Goal: Contribute content: Contribute content

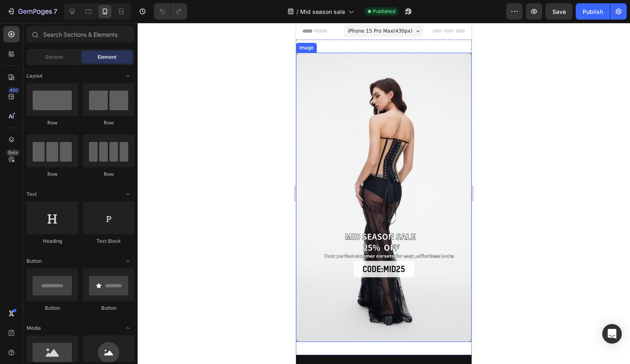
click at [335, 160] on img at bounding box center [383, 197] width 175 height 289
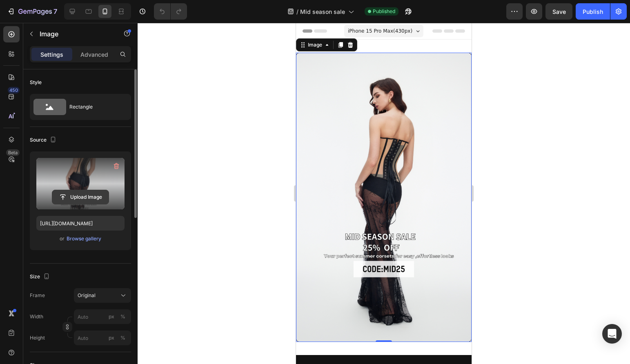
click at [78, 196] on input "file" at bounding box center [80, 197] width 56 height 14
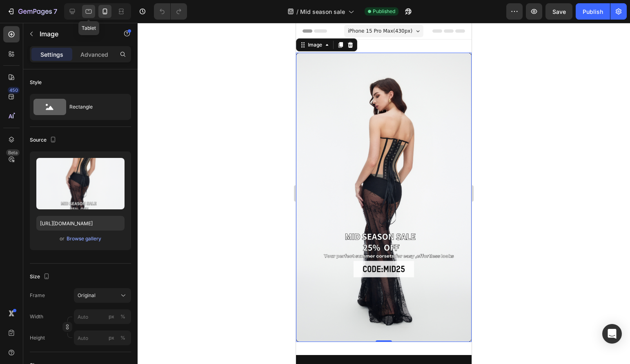
click at [88, 12] on icon at bounding box center [88, 11] width 8 height 8
type input "[URL][DOMAIN_NAME]"
type input "3000"
type input "2250"
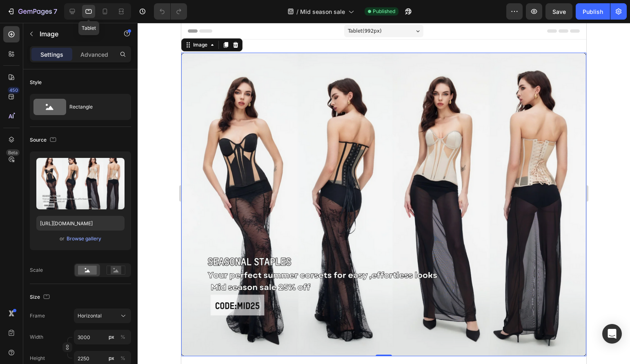
scroll to position [1, 0]
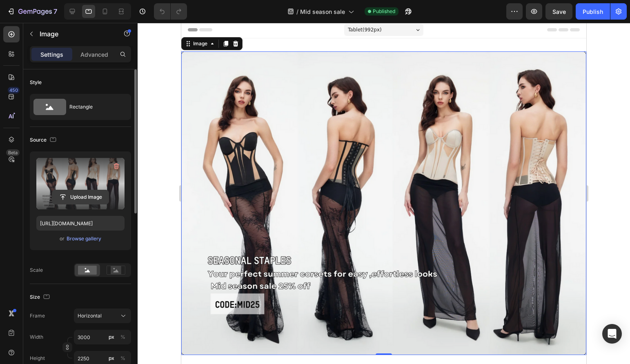
click at [92, 201] on input "file" at bounding box center [80, 197] width 56 height 14
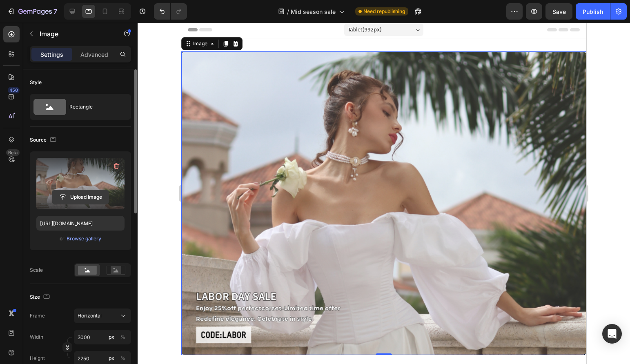
click at [82, 195] on input "file" at bounding box center [80, 197] width 56 height 14
click at [107, 13] on icon at bounding box center [105, 11] width 8 height 8
type input "https://cdn.shopify.com/s/files/1/0807/7980/4961/files/gempages_515963258331464…"
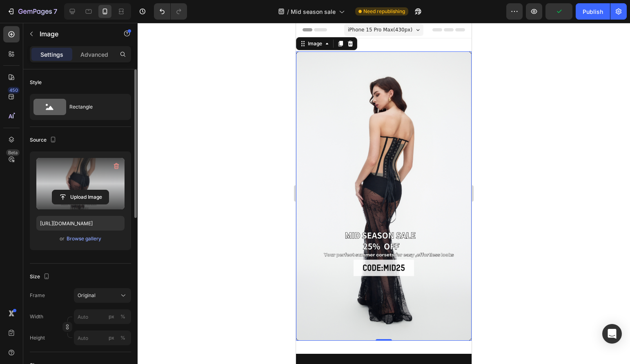
click at [357, 132] on img at bounding box center [383, 195] width 175 height 289
click at [78, 199] on input "file" at bounding box center [80, 197] width 56 height 14
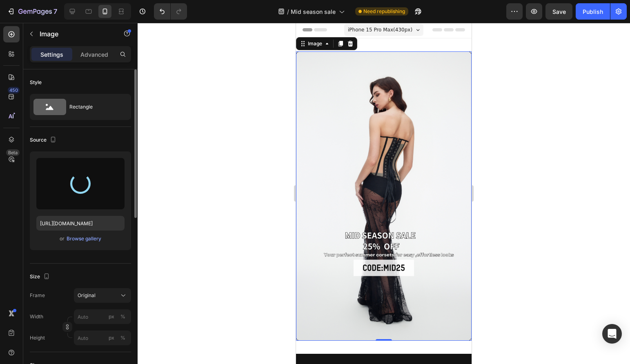
type input "https://cdn.shopify.com/s/files/1/0807/7980/4961/files/gempages_515963258331464…"
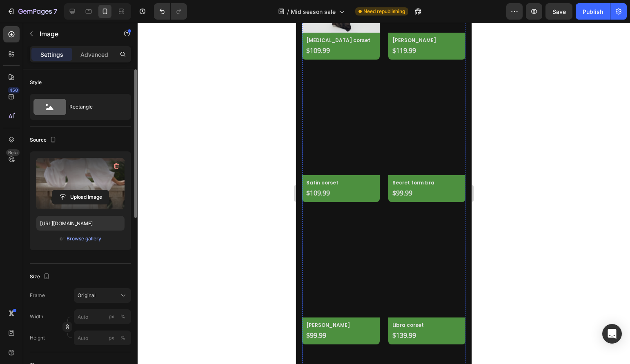
scroll to position [215, 0]
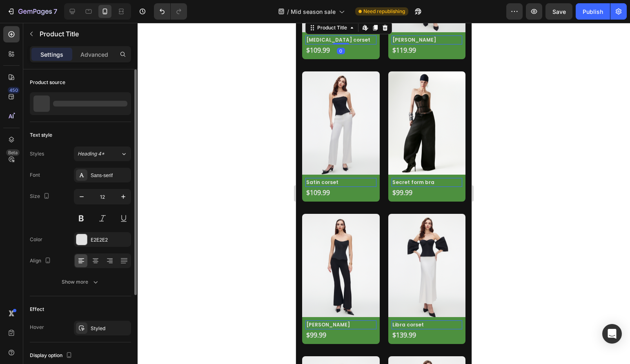
click at [362, 44] on h2 "[MEDICAL_DATA] corset" at bounding box center [340, 39] width 71 height 9
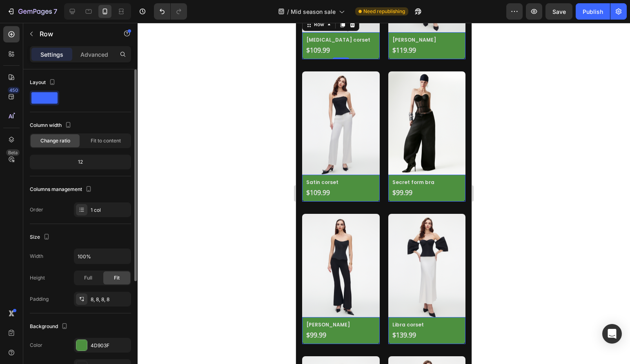
click at [378, 59] on div "[MEDICAL_DATA] corset Product Title $109.99 Product Price Product Price Row Row…" at bounding box center [341, 45] width 78 height 27
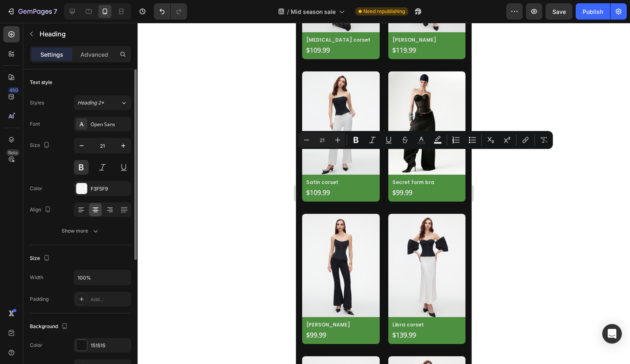
drag, startPoint x: 379, startPoint y: 160, endPoint x: 330, endPoint y: 160, distance: 49.0
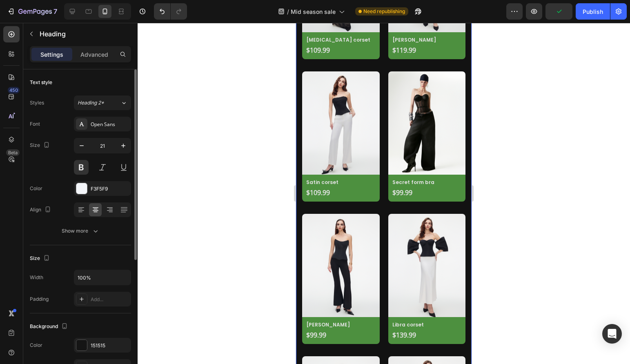
click at [241, 217] on div at bounding box center [384, 193] width 492 height 341
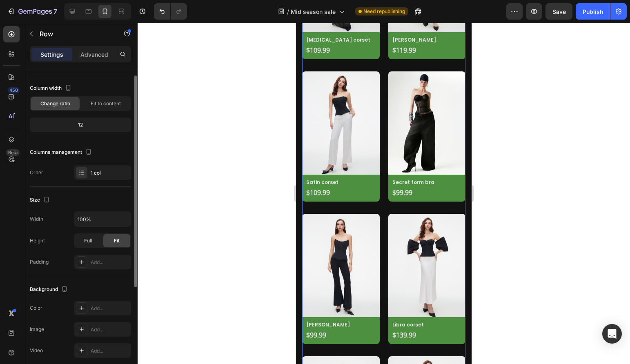
scroll to position [0, 0]
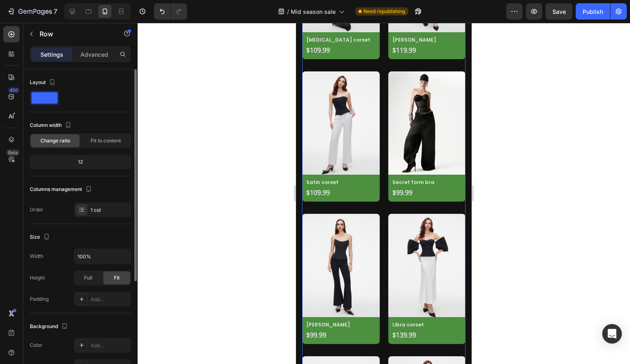
click at [51, 100] on span at bounding box center [44, 97] width 26 height 11
click at [97, 59] on div "Advanced" at bounding box center [94, 54] width 41 height 13
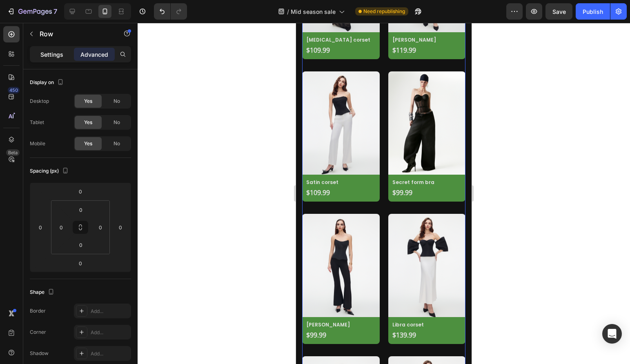
click at [55, 55] on p "Settings" at bounding box center [51, 54] width 23 height 9
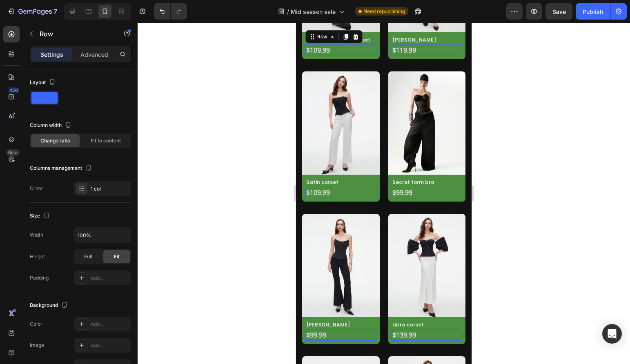
click at [348, 56] on div "$109.99 Product Price Product Price Row 0" at bounding box center [340, 49] width 71 height 11
click at [374, 44] on h2 "[MEDICAL_DATA] corset" at bounding box center [340, 39] width 71 height 9
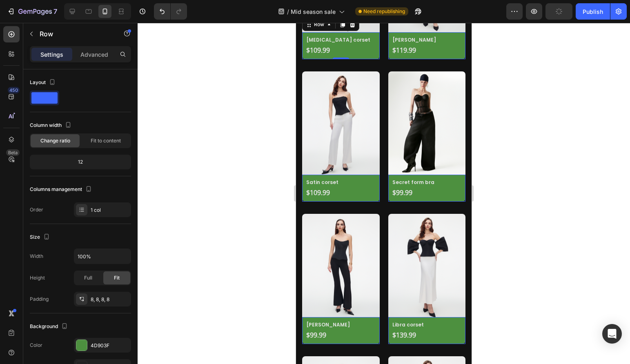
click at [377, 59] on div "[MEDICAL_DATA] corset Product Title $109.99 Product Price Product Price Row Row…" at bounding box center [341, 45] width 78 height 27
click at [82, 289] on div at bounding box center [81, 345] width 11 height 11
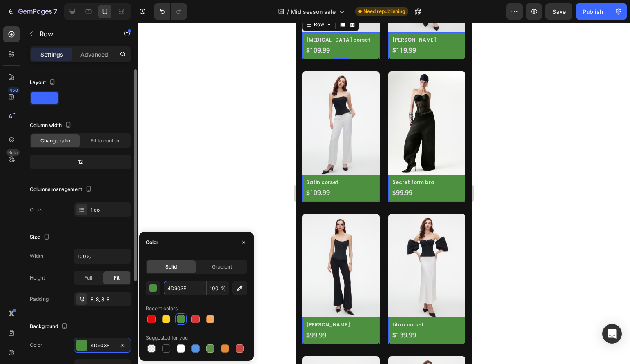
drag, startPoint x: 192, startPoint y: 285, endPoint x: 121, endPoint y: 285, distance: 70.6
click at [121, 285] on div "450 Beta Sections(18) Elements(83) Section Element Hero Section Product Detail …" at bounding box center [69, 193] width 138 height 341
drag, startPoint x: 191, startPoint y: 287, endPoint x: 152, endPoint y: 287, distance: 39.6
click at [152, 287] on div "4D903F 100 %" at bounding box center [196, 288] width 101 height 15
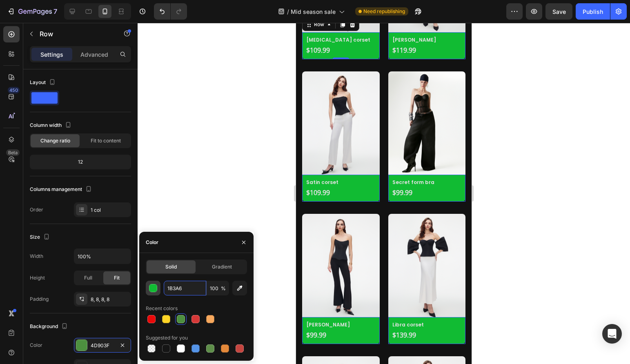
type input "1B3A6B"
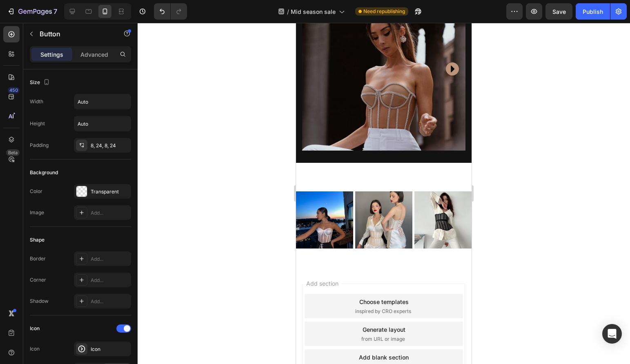
scroll to position [2660, 0]
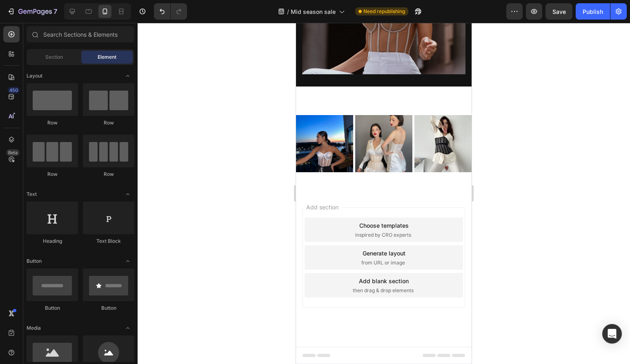
click at [326, 206] on span "Add section" at bounding box center [322, 207] width 39 height 9
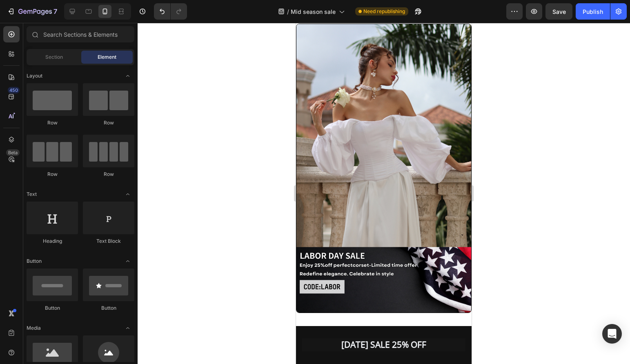
scroll to position [0, 0]
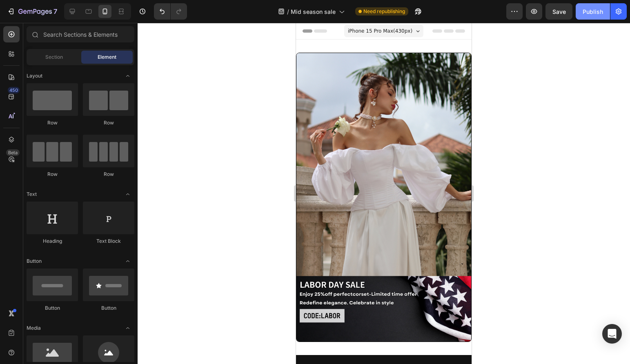
click at [514, 13] on div "Publish" at bounding box center [592, 11] width 20 height 9
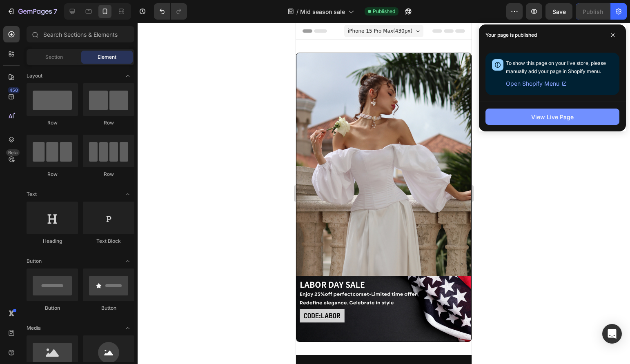
click at [514, 113] on div "View Live Page" at bounding box center [552, 117] width 42 height 9
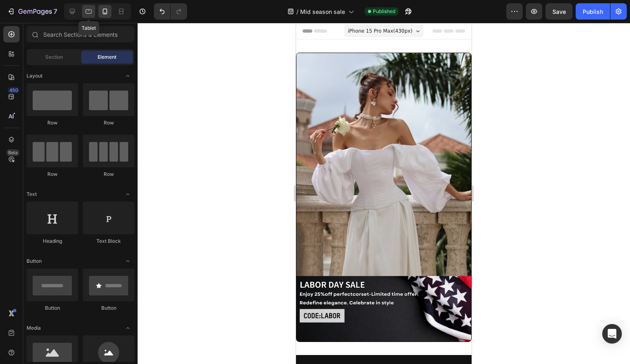
click at [89, 14] on icon at bounding box center [88, 11] width 8 height 8
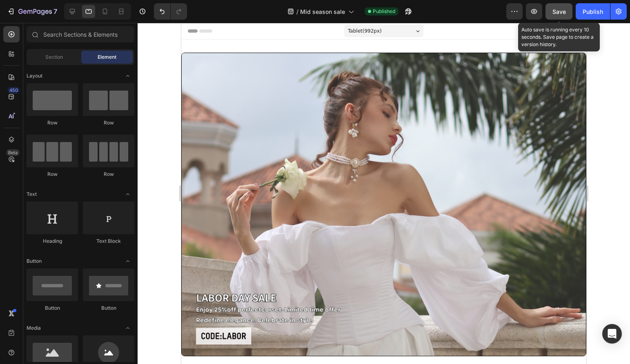
click at [514, 18] on button "Save" at bounding box center [558, 11] width 27 height 16
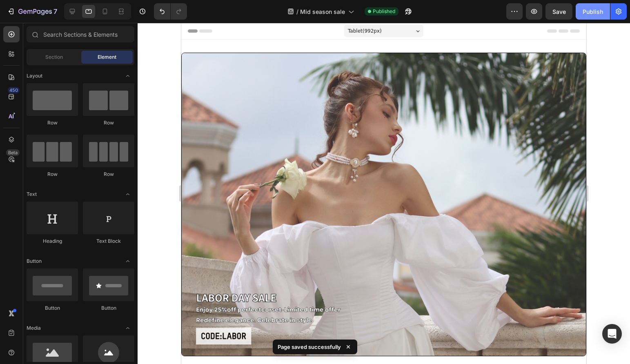
click at [514, 16] on button "Publish" at bounding box center [592, 11] width 34 height 16
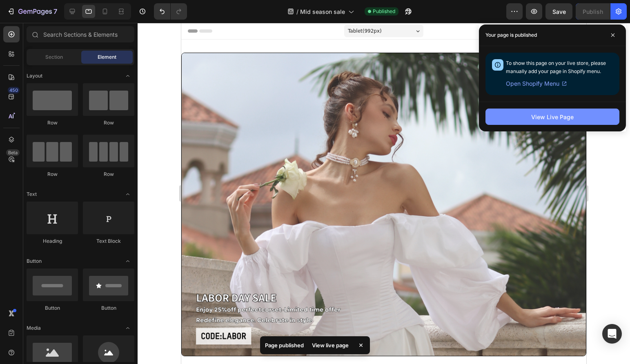
click at [514, 115] on div "View Live Page" at bounding box center [552, 117] width 42 height 9
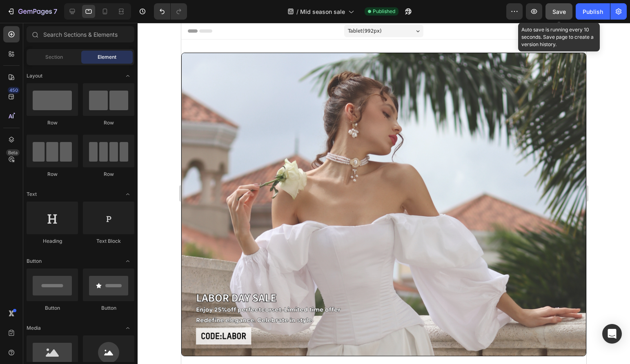
click at [514, 9] on span "Save" at bounding box center [558, 11] width 13 height 7
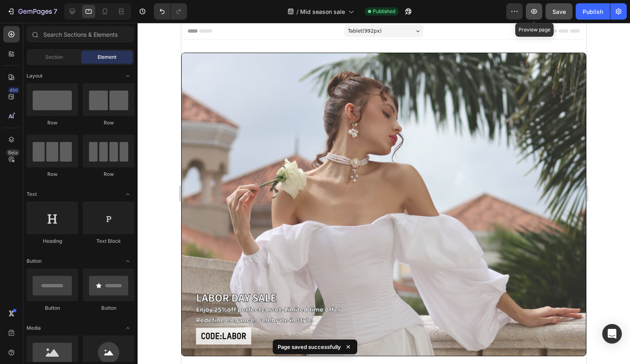
click at [514, 14] on icon "button" at bounding box center [534, 11] width 8 height 8
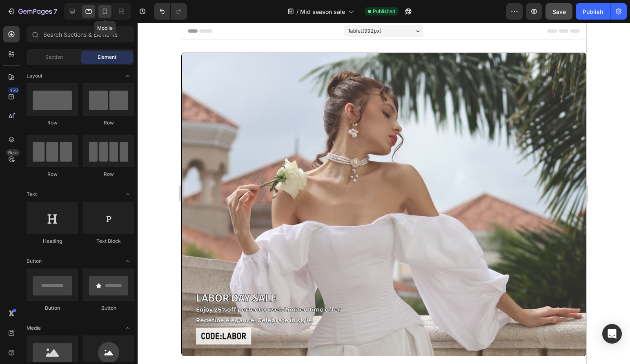
click at [106, 14] on icon at bounding box center [105, 12] width 4 height 6
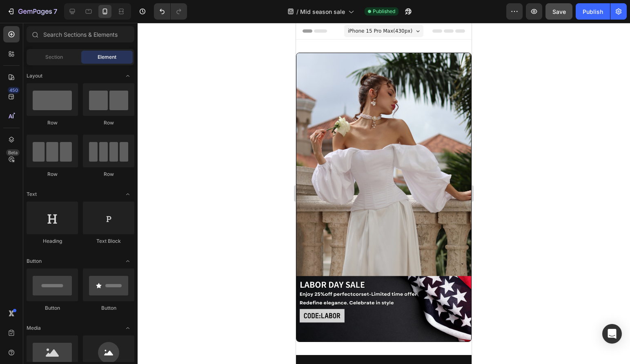
click at [246, 112] on div at bounding box center [384, 193] width 492 height 341
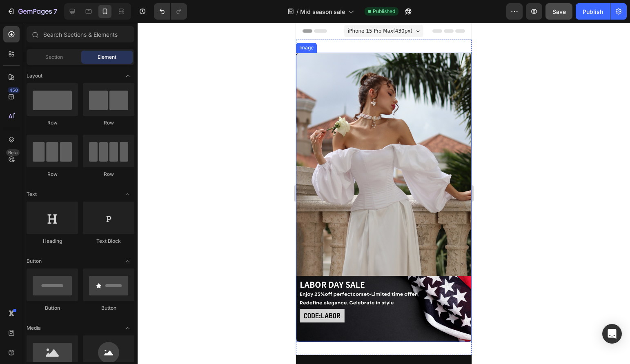
click at [514, 226] on div at bounding box center [384, 193] width 492 height 341
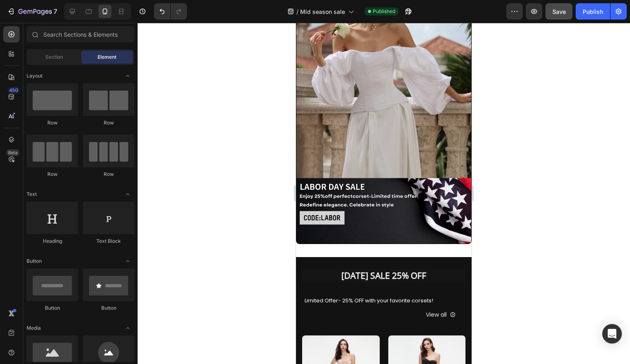
scroll to position [86, 0]
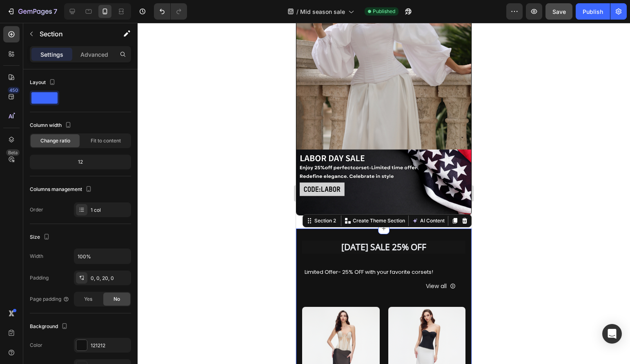
scroll to position [141, 0]
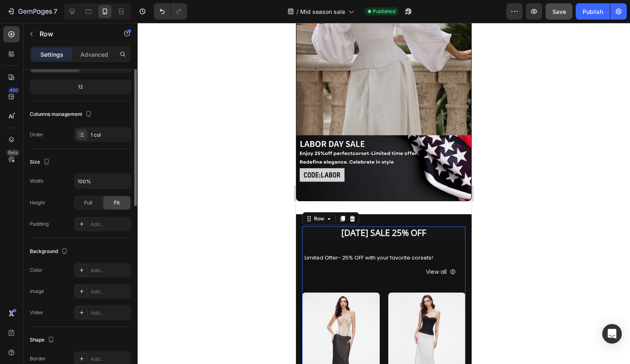
scroll to position [0, 0]
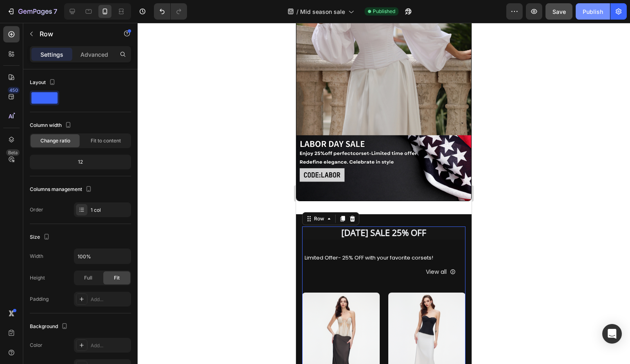
click at [514, 13] on div "Publish" at bounding box center [592, 11] width 20 height 9
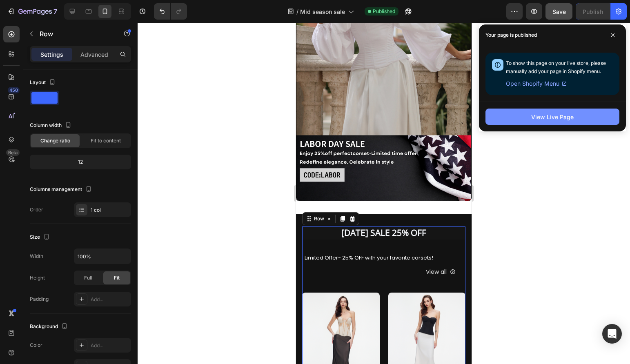
click at [514, 117] on div "View Live Page" at bounding box center [552, 117] width 42 height 9
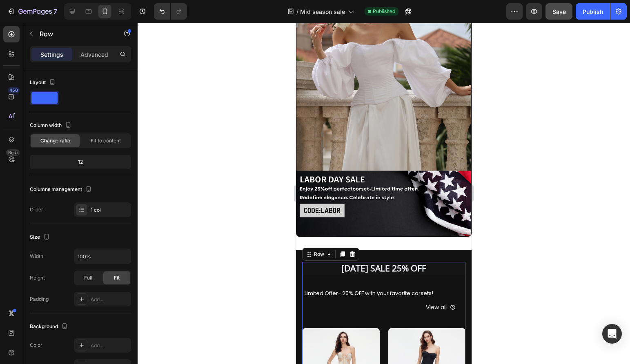
scroll to position [51, 0]
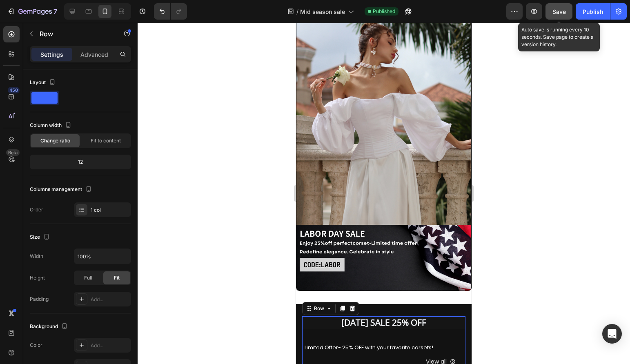
click at [514, 14] on span "Save" at bounding box center [558, 11] width 13 height 7
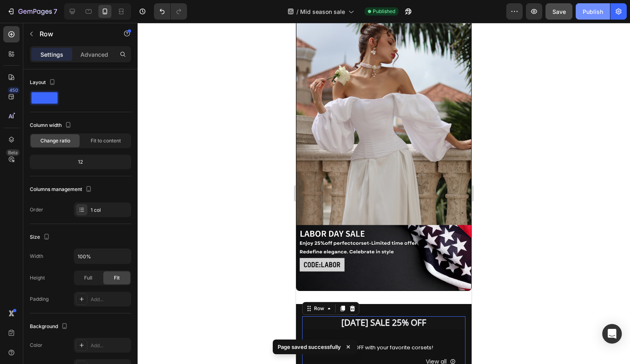
click at [514, 11] on div "Publish" at bounding box center [592, 11] width 20 height 9
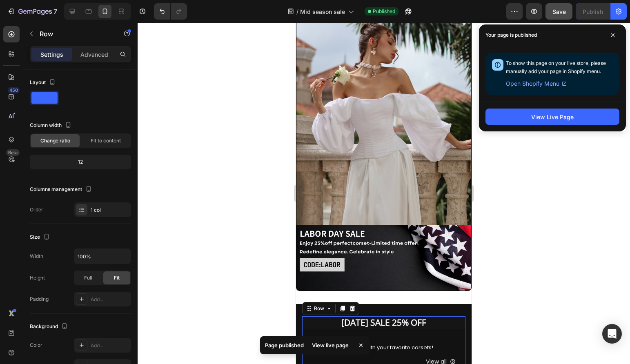
click at [514, 86] on span "Open Shopify Menu" at bounding box center [532, 84] width 53 height 10
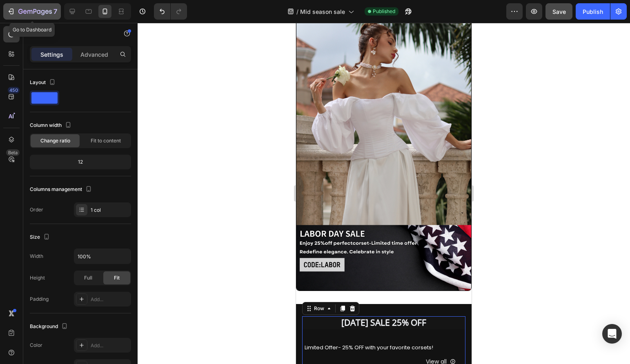
click at [11, 15] on icon "button" at bounding box center [11, 11] width 8 height 8
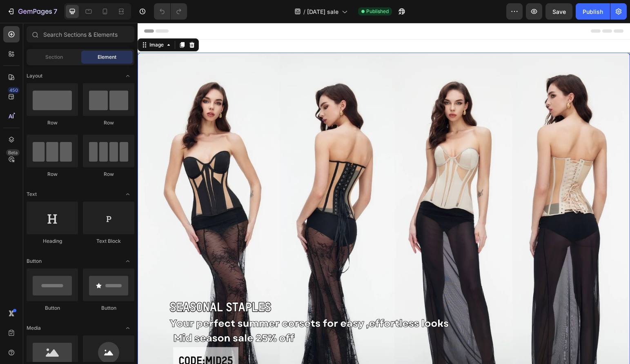
click at [353, 244] on img at bounding box center [384, 237] width 492 height 369
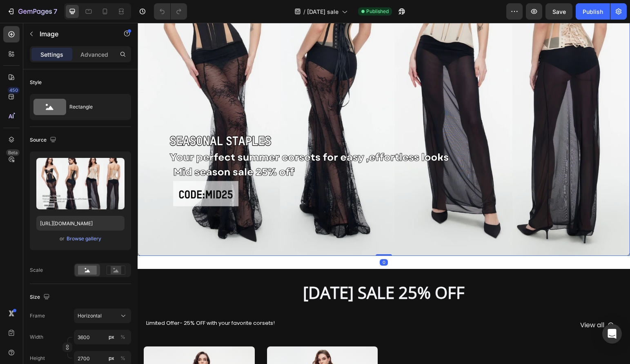
scroll to position [352, 0]
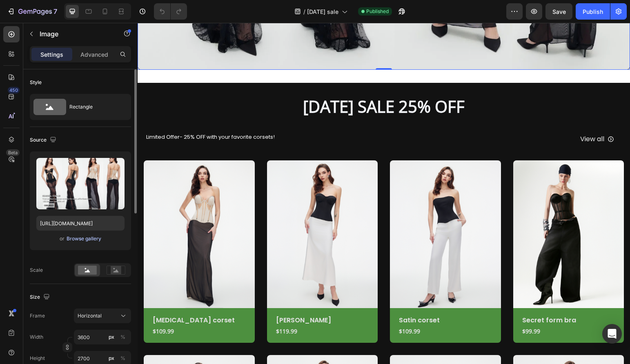
click at [82, 238] on div "Browse gallery" at bounding box center [84, 238] width 35 height 7
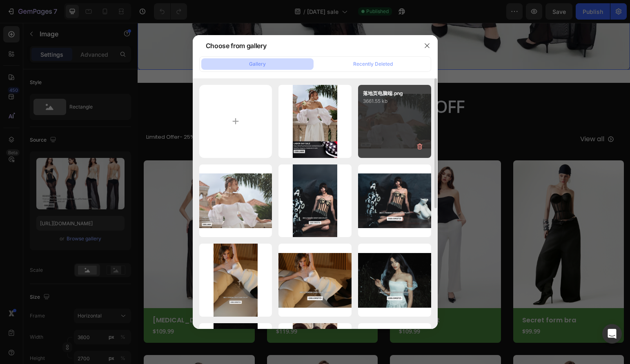
click at [374, 114] on div "落地页电脑端.png 3661.55 kb" at bounding box center [394, 121] width 73 height 73
type input "[URL][DOMAIN_NAME]"
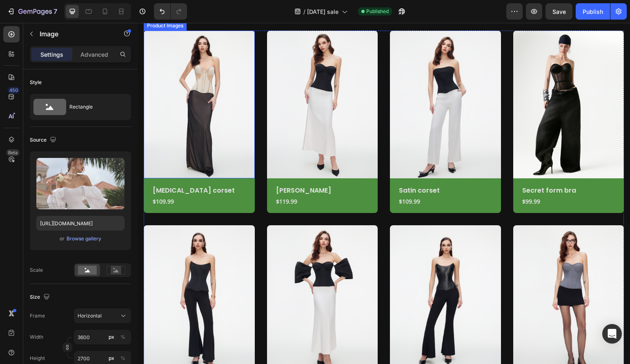
scroll to position [592, 0]
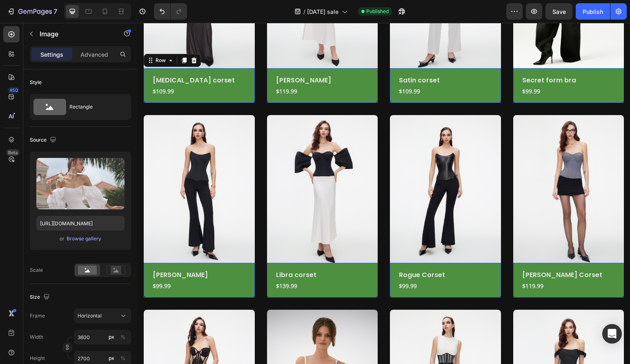
click at [146, 75] on div "[MEDICAL_DATA] corset Product Title $109.99 Product Price Product Price Row Row…" at bounding box center [199, 85] width 111 height 35
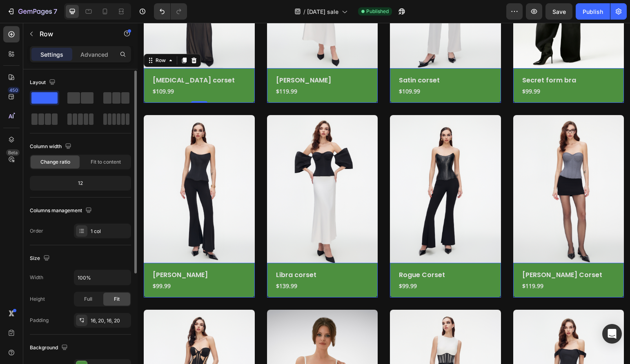
scroll to position [180, 0]
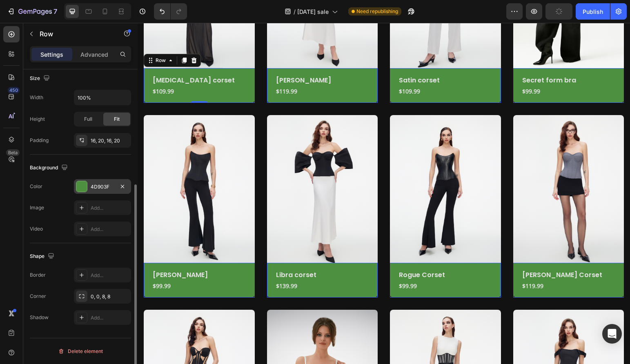
click at [84, 187] on div at bounding box center [81, 186] width 11 height 11
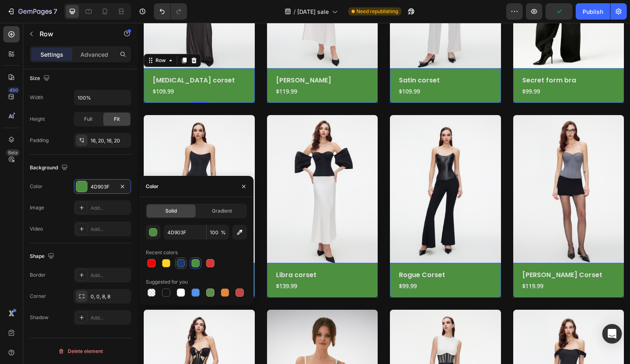
click at [179, 266] on div at bounding box center [181, 263] width 8 height 8
type input "1B3A6B"
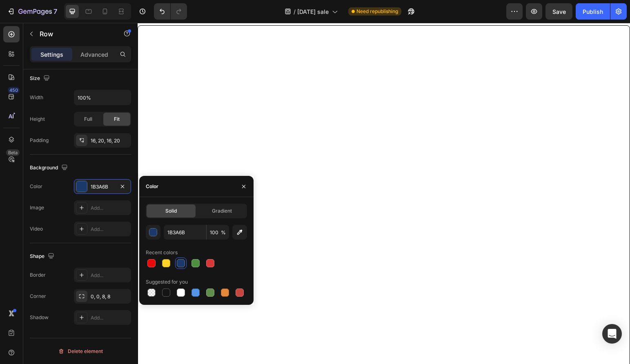
scroll to position [0, 0]
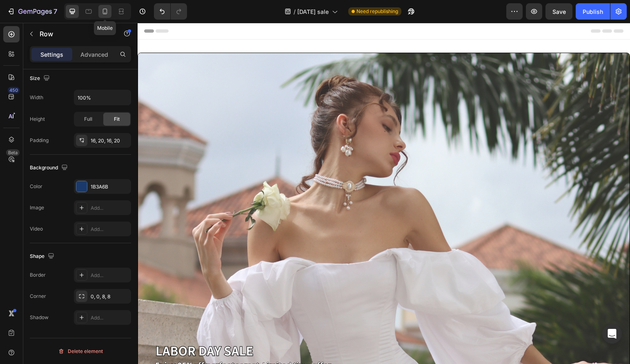
click at [103, 13] on icon at bounding box center [105, 12] width 4 height 6
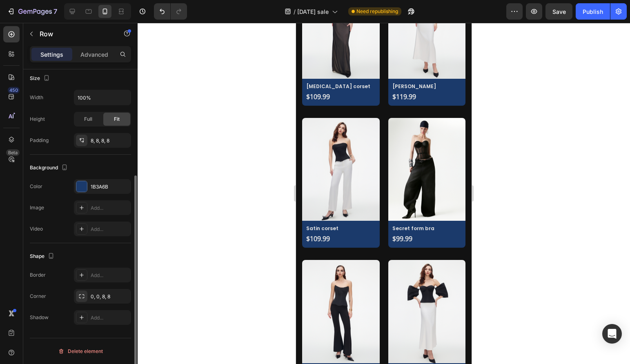
scroll to position [485, 0]
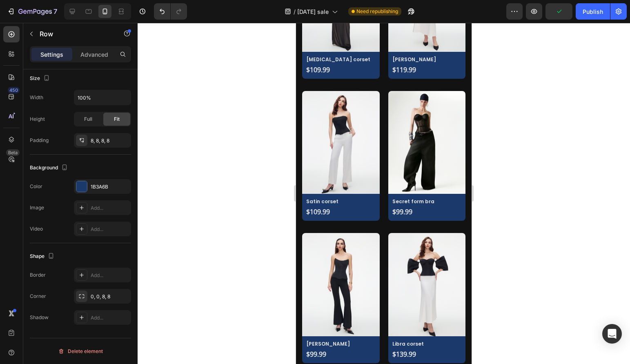
click at [218, 148] on div at bounding box center [384, 193] width 492 height 341
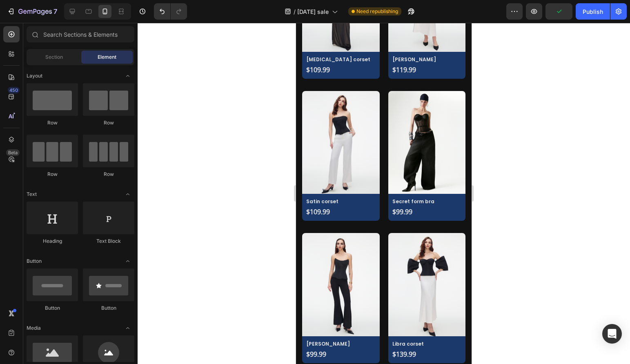
click at [554, 143] on div at bounding box center [384, 193] width 492 height 341
click at [543, 182] on div at bounding box center [384, 193] width 492 height 341
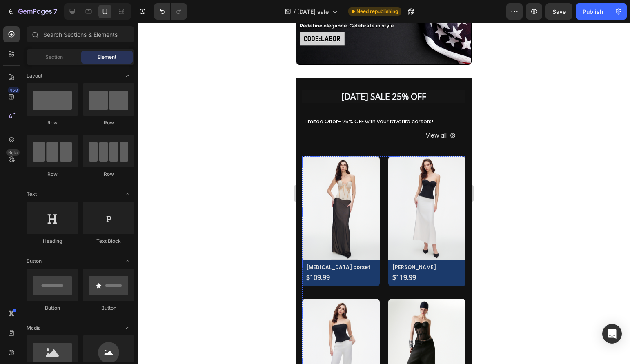
scroll to position [233, 0]
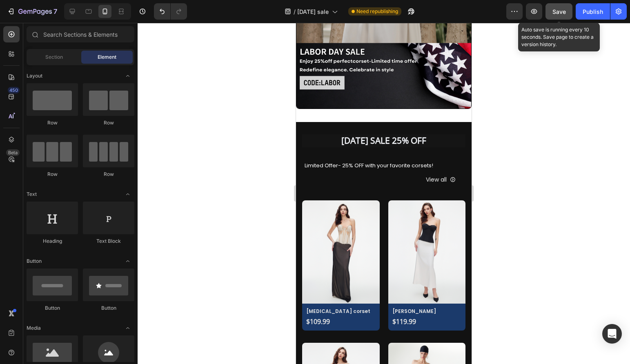
click at [558, 12] on span "Save" at bounding box center [558, 11] width 13 height 7
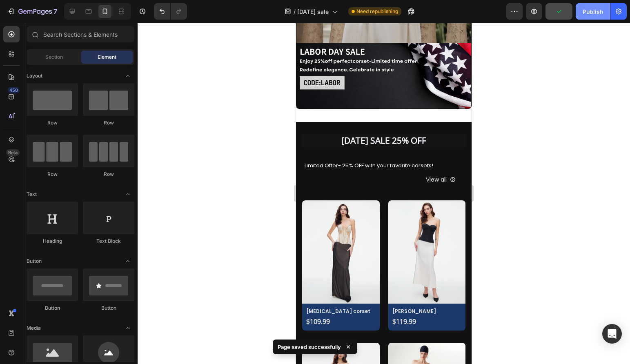
click at [601, 11] on div "Publish" at bounding box center [592, 11] width 20 height 9
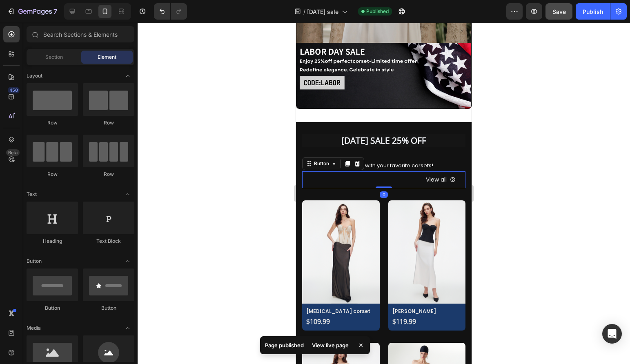
click at [455, 179] on icon at bounding box center [453, 180] width 6 height 6
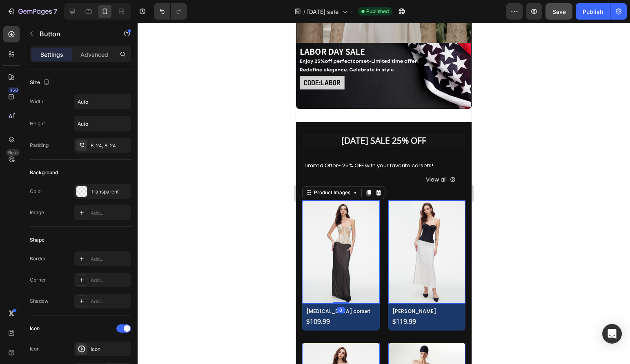
click at [311, 206] on img at bounding box center [341, 251] width 78 height 103
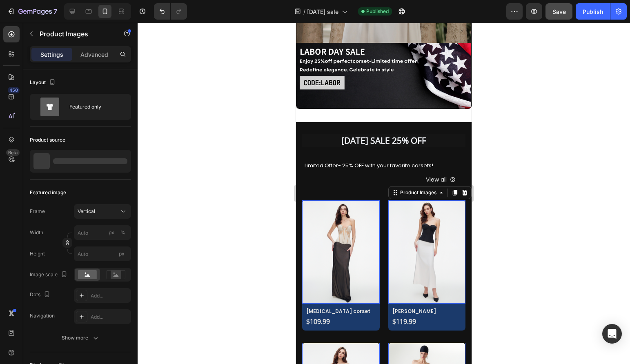
click at [396, 208] on img at bounding box center [427, 251] width 78 height 103
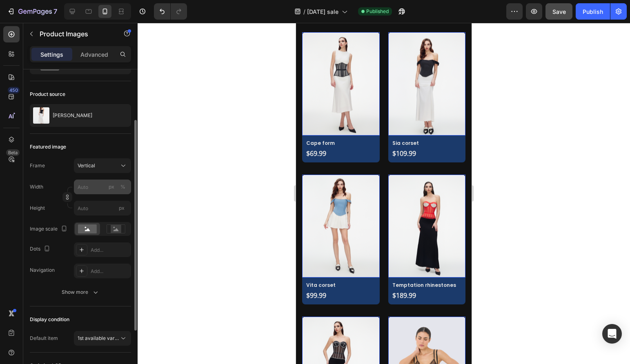
scroll to position [0, 0]
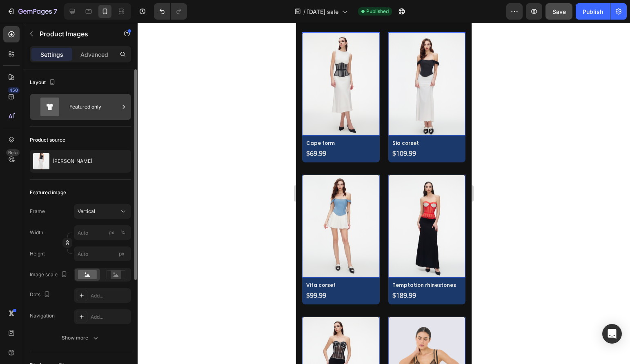
click at [91, 108] on div "Featured only" at bounding box center [94, 107] width 50 height 19
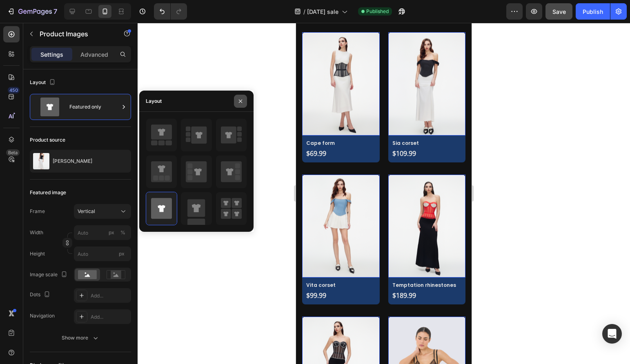
click at [238, 101] on icon "button" at bounding box center [240, 101] width 7 height 7
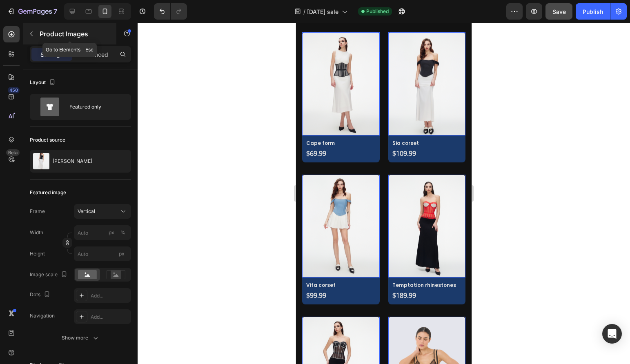
click at [31, 35] on icon "button" at bounding box center [31, 34] width 7 height 7
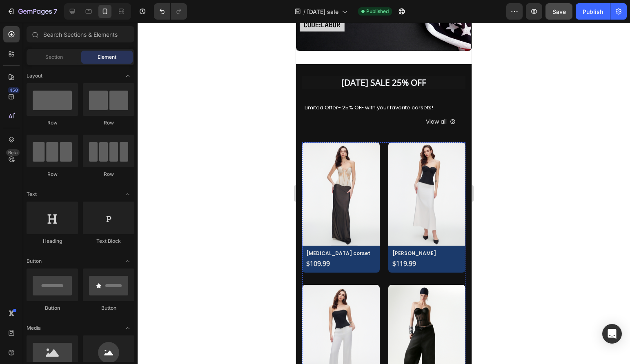
scroll to position [291, 0]
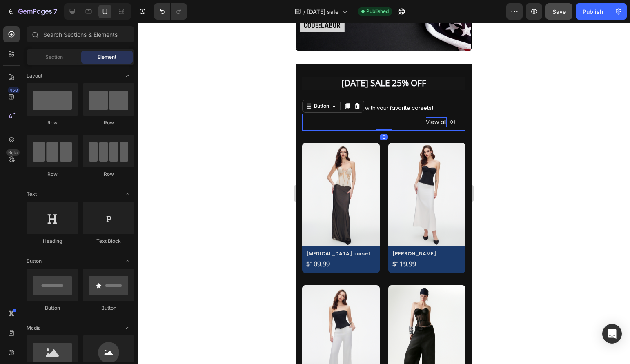
click at [434, 121] on div "View all" at bounding box center [436, 122] width 21 height 10
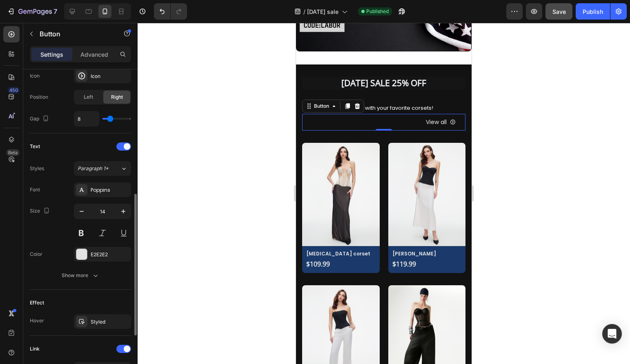
scroll to position [395, 0]
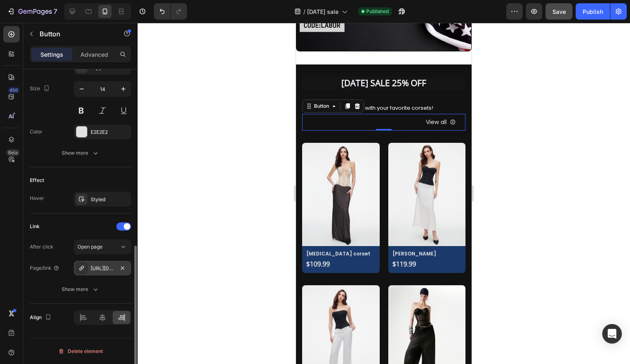
click at [100, 267] on div "[URL][DOMAIN_NAME]" at bounding box center [103, 268] width 24 height 7
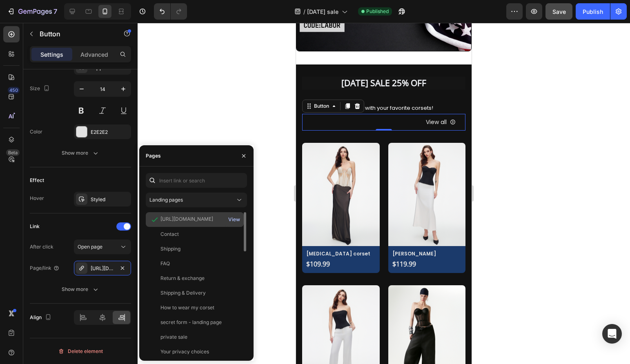
click at [232, 218] on div "View" at bounding box center [234, 219] width 12 height 7
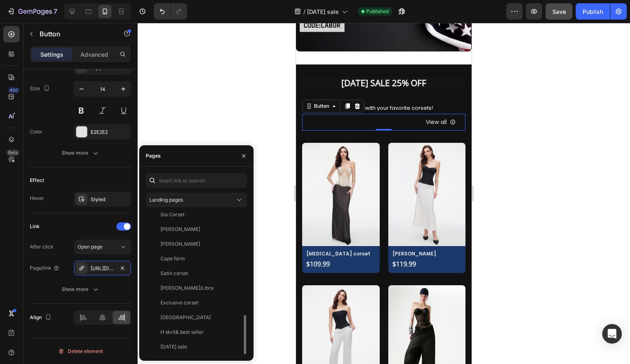
scroll to position [371, 0]
click at [179, 350] on div "[DATE] sale" at bounding box center [173, 347] width 27 height 7
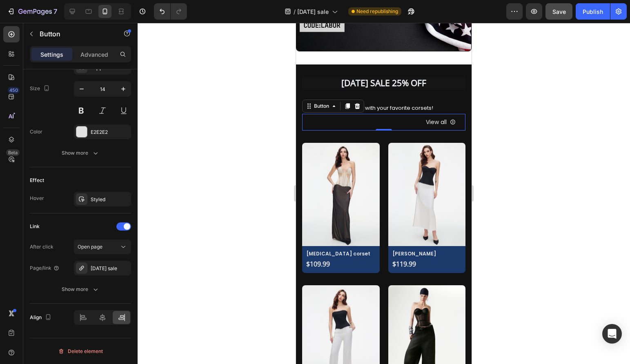
click at [186, 128] on div at bounding box center [384, 193] width 492 height 341
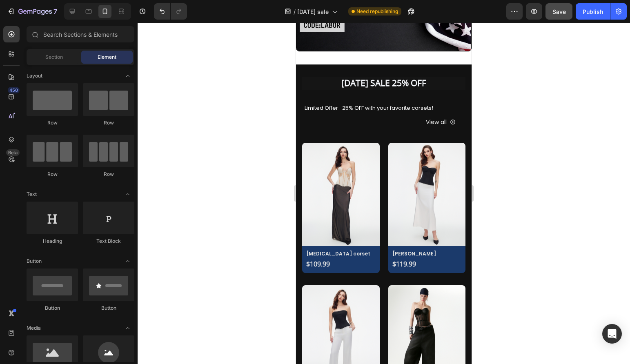
click at [236, 120] on div at bounding box center [384, 193] width 492 height 341
click at [331, 125] on div "View all Button" at bounding box center [383, 122] width 163 height 17
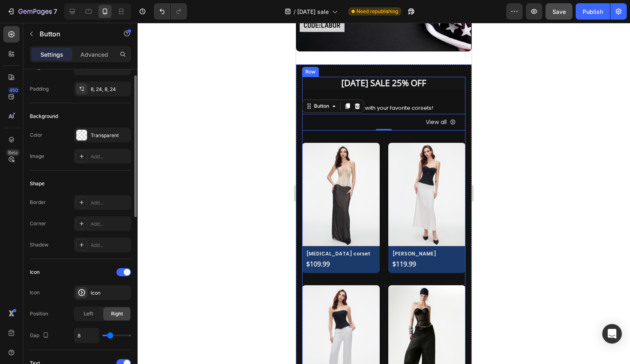
scroll to position [0, 0]
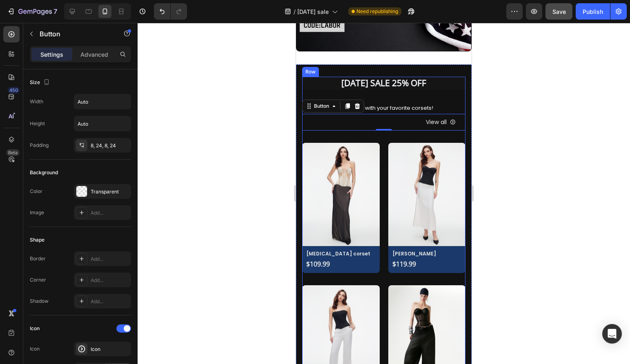
click at [524, 159] on div at bounding box center [384, 193] width 492 height 341
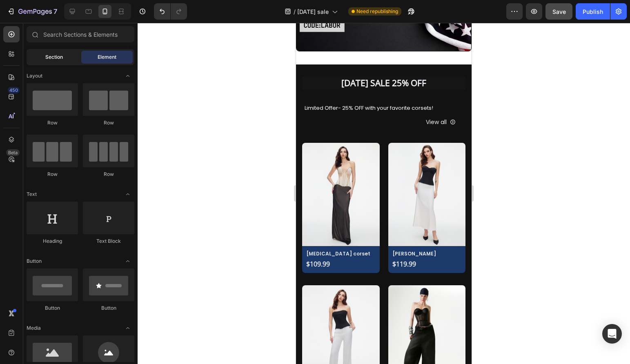
click at [57, 58] on span "Section" at bounding box center [54, 56] width 18 height 7
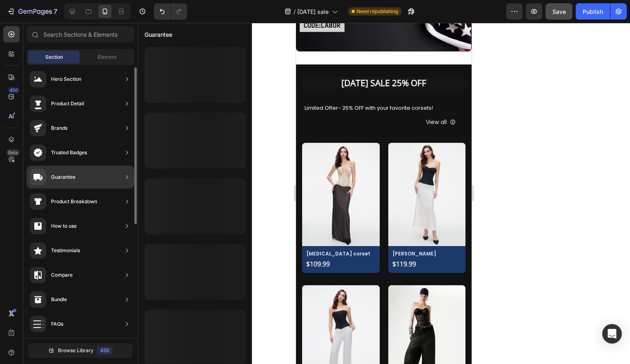
scroll to position [8, 0]
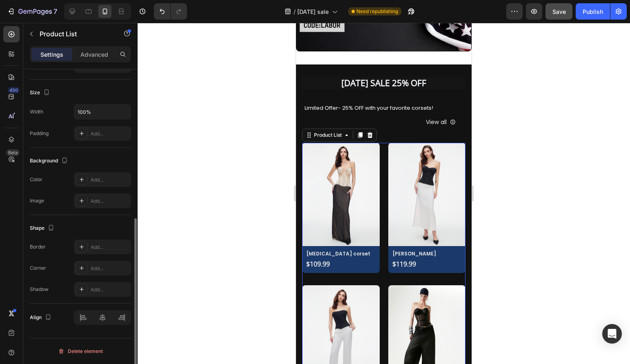
scroll to position [0, 0]
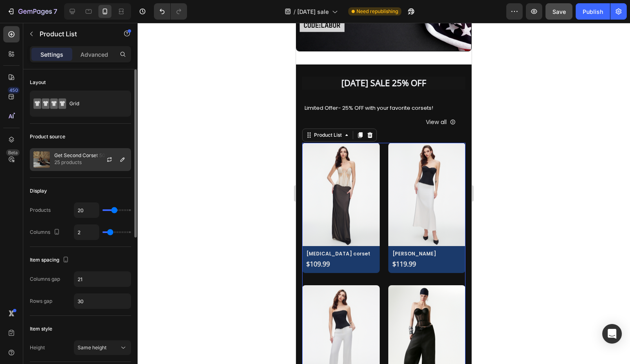
click at [70, 157] on p "Get Second Corset 50% OFF" at bounding box center [87, 156] width 67 height 6
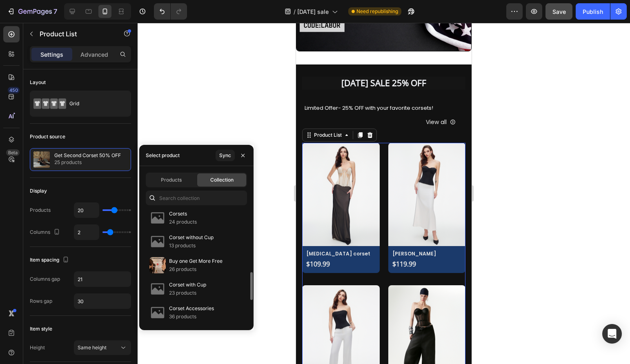
scroll to position [264, 0]
click at [190, 248] on p "13 products" at bounding box center [191, 245] width 44 height 8
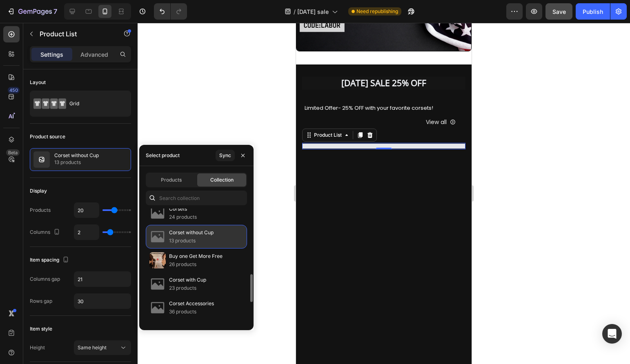
scroll to position [268, 0]
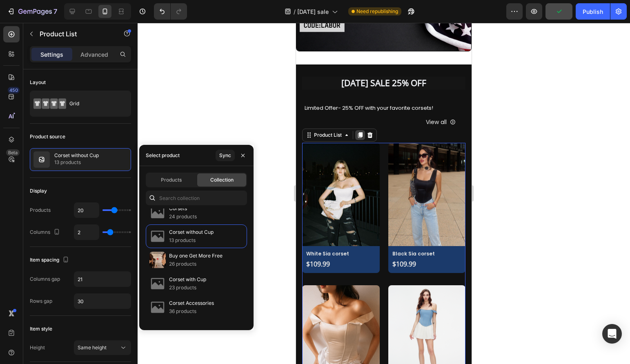
click at [361, 135] on icon at bounding box center [360, 135] width 4 height 6
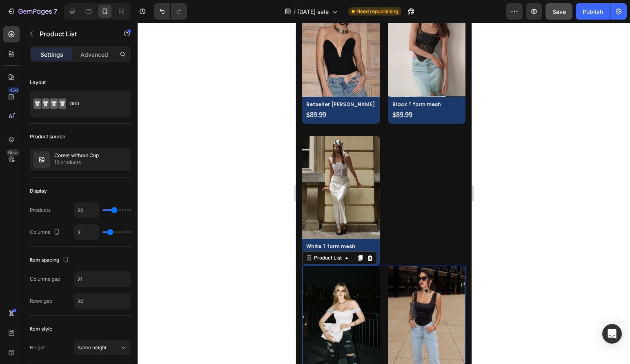
scroll to position [1365, 0]
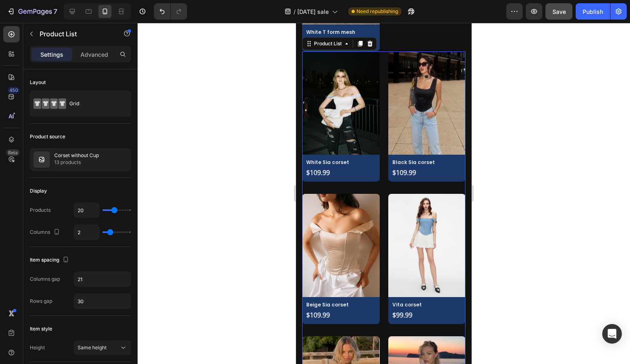
click at [574, 133] on div at bounding box center [384, 193] width 492 height 341
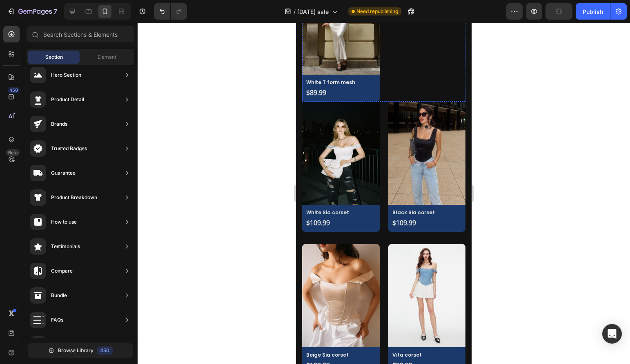
scroll to position [1296, 0]
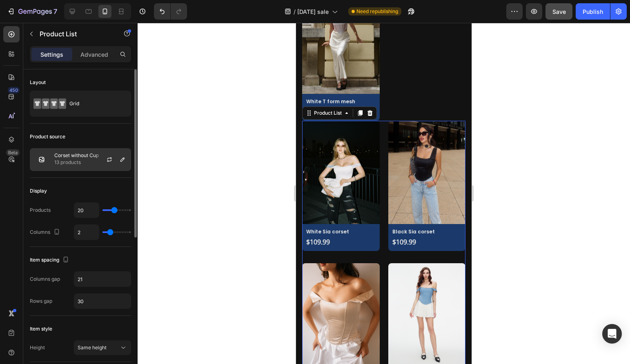
click at [60, 160] on p "13 products" at bounding box center [76, 162] width 44 height 8
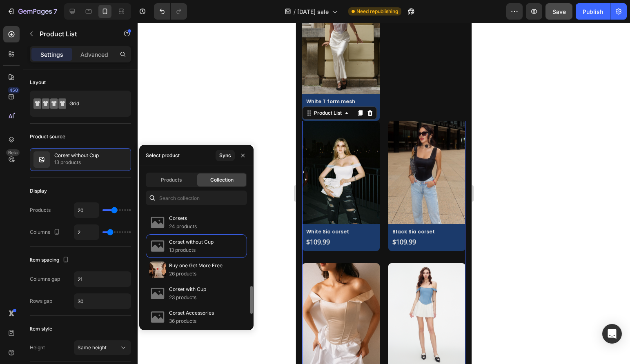
scroll to position [280, 0]
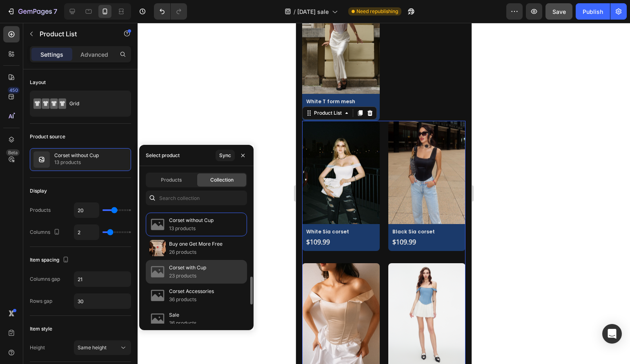
click at [191, 279] on p "23 products" at bounding box center [187, 276] width 37 height 8
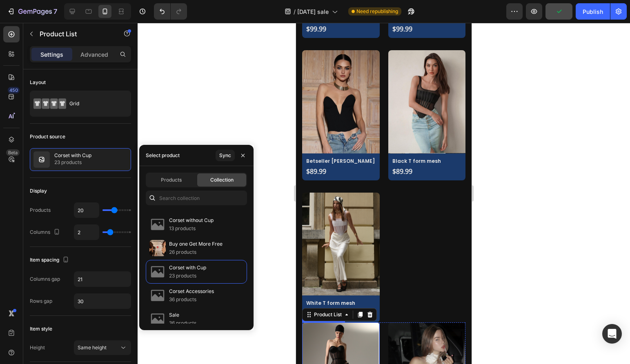
scroll to position [1139, 0]
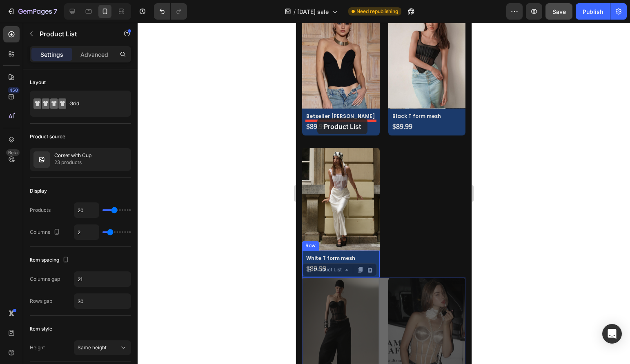
drag, startPoint x: 311, startPoint y: 263, endPoint x: 317, endPoint y: 118, distance: 144.6
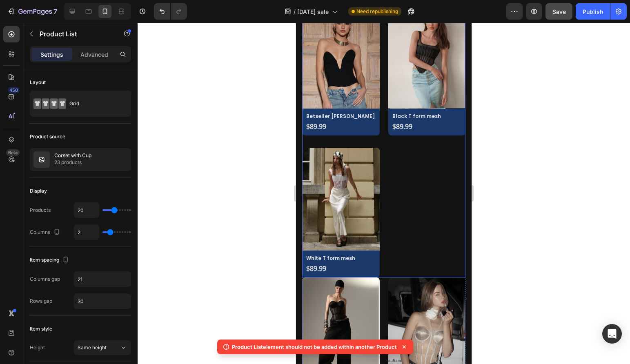
click at [556, 249] on div at bounding box center [384, 193] width 492 height 341
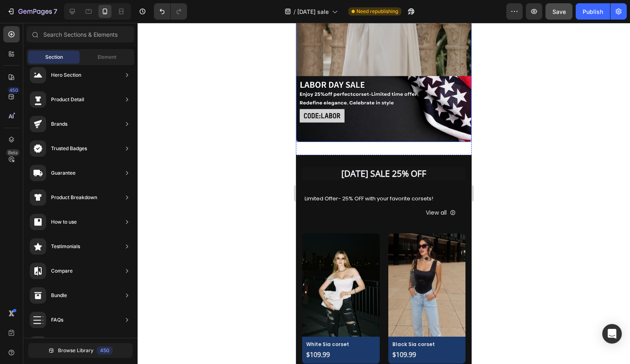
scroll to position [203, 0]
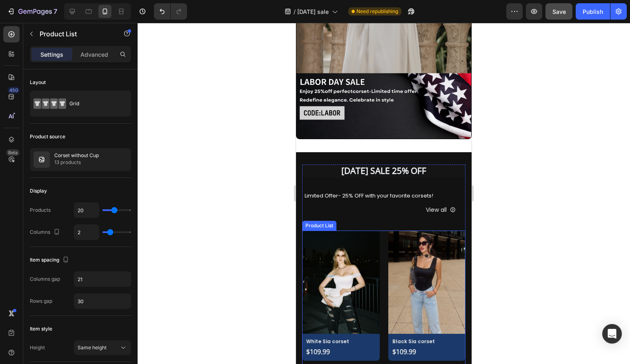
type input "18"
type input "17"
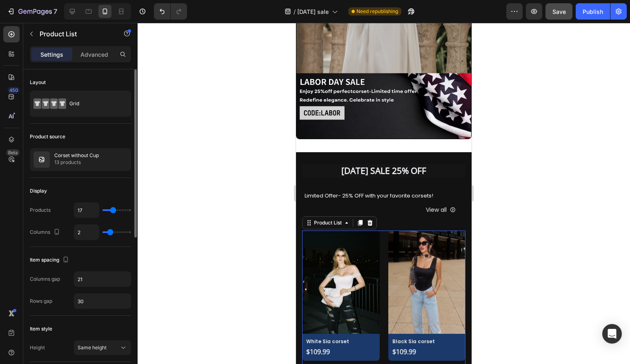
type input "16"
type input "15"
type input "14"
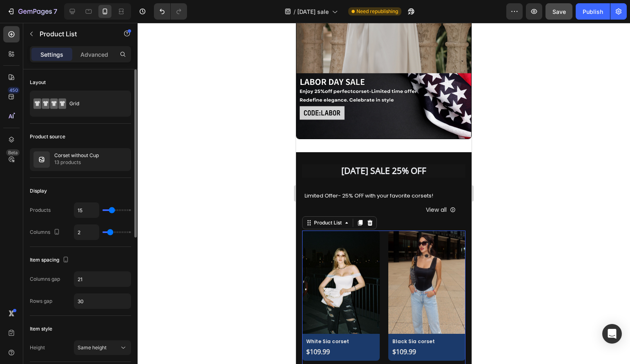
type input "14"
type input "13"
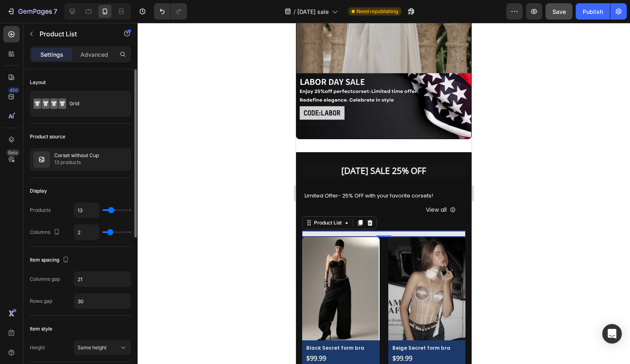
type input "12"
type input "10"
type input "9"
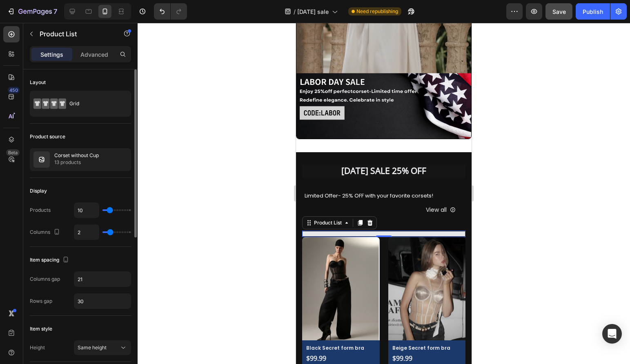
type input "9"
type input "8"
type input "7"
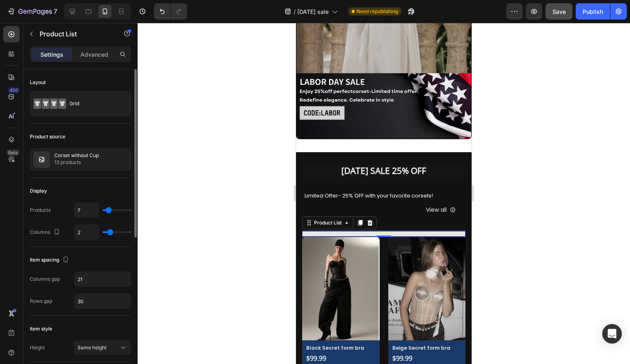
type input "6"
drag, startPoint x: 114, startPoint y: 211, endPoint x: 108, endPoint y: 211, distance: 6.5
type input "6"
click at [108, 211] on input "range" at bounding box center [116, 210] width 29 height 2
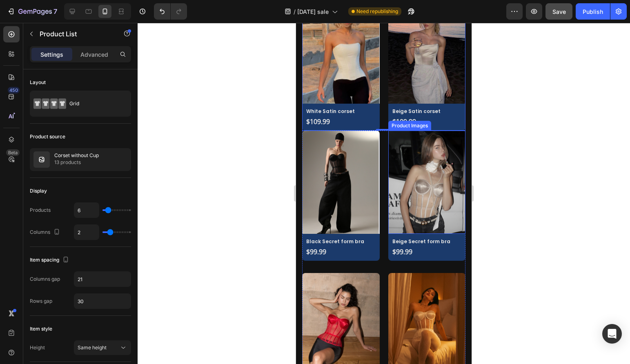
scroll to position [717, 0]
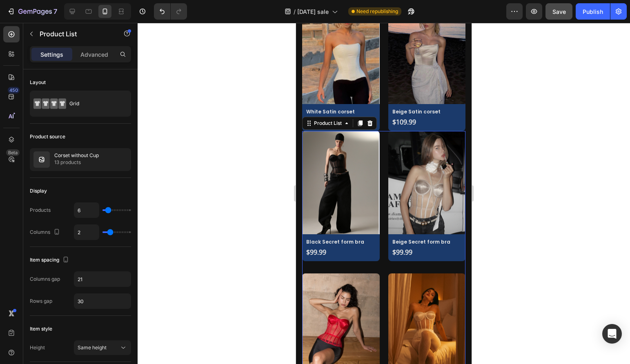
type input "21"
type input "20"
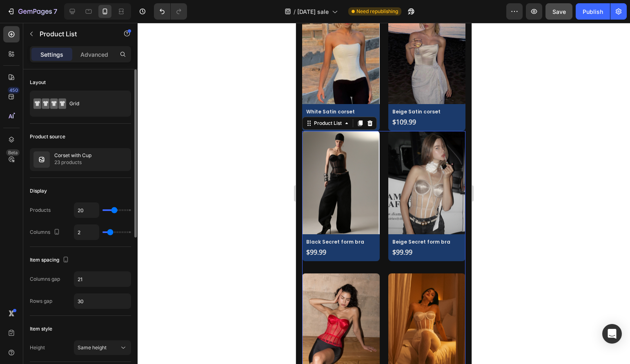
type input "19"
type input "18"
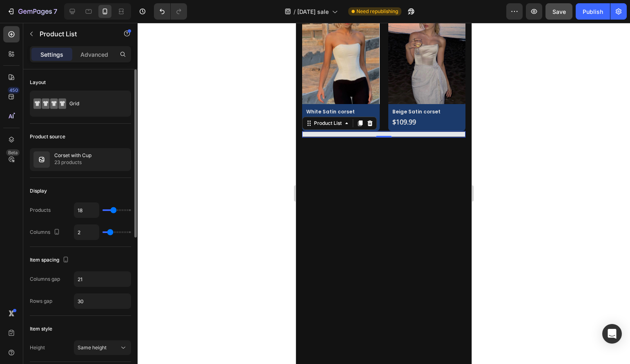
type input "17"
type input "15"
type input "14"
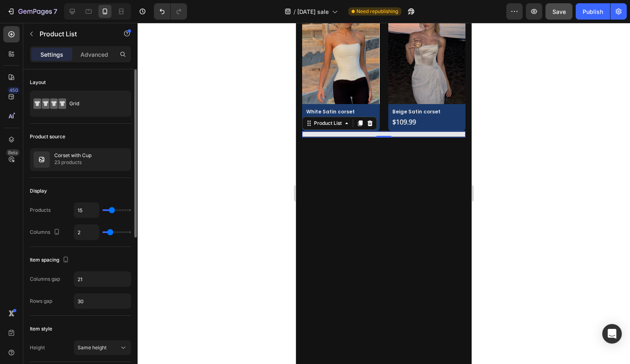
type input "14"
type input "12"
type input "10"
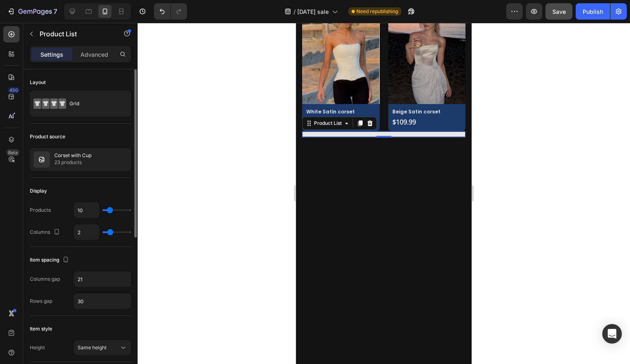
type input "9"
type input "8"
type input "7"
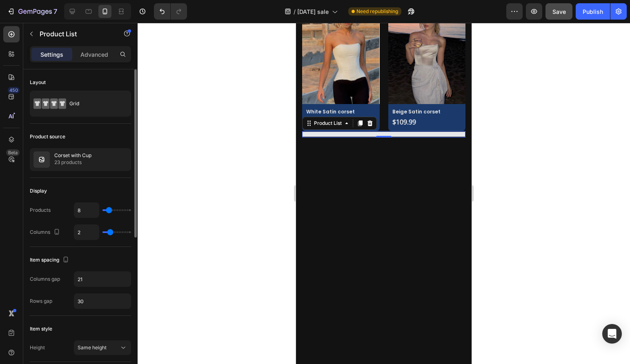
type input "7"
type input "6"
drag, startPoint x: 115, startPoint y: 210, endPoint x: 108, endPoint y: 211, distance: 7.4
type input "6"
click at [108, 211] on input "range" at bounding box center [116, 210] width 29 height 2
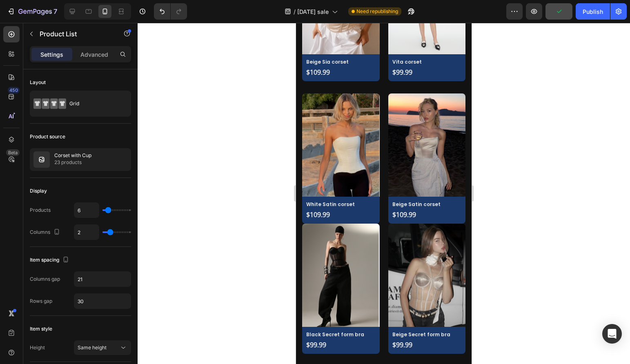
scroll to position [618, 0]
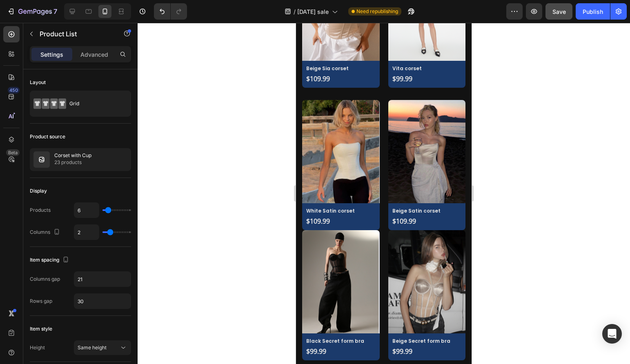
click at [562, 15] on div "Save" at bounding box center [558, 11] width 13 height 9
click at [592, 7] on div "Publish" at bounding box center [592, 11] width 20 height 9
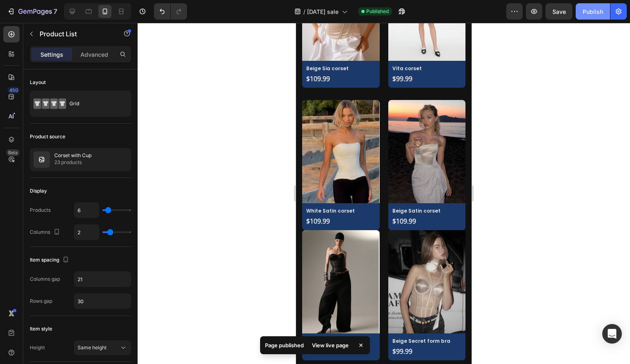
click at [592, 7] on div "Publish" at bounding box center [592, 11] width 20 height 9
click at [329, 345] on div "View live page" at bounding box center [330, 344] width 47 height 11
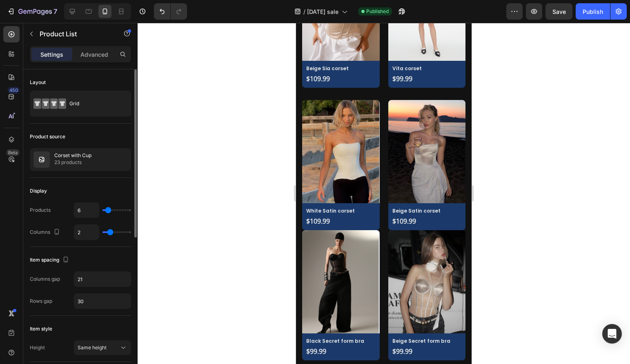
type input "8"
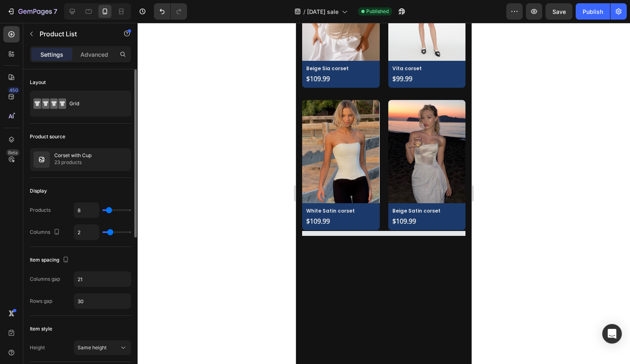
type input "11"
type input "14"
type input "15"
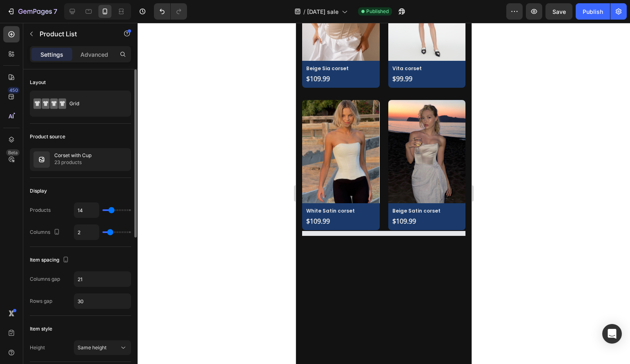
type input "15"
type input "14"
type input "13"
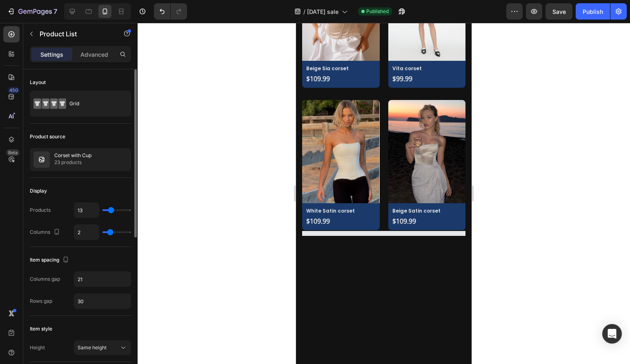
type input "12"
type input "11"
type input "10"
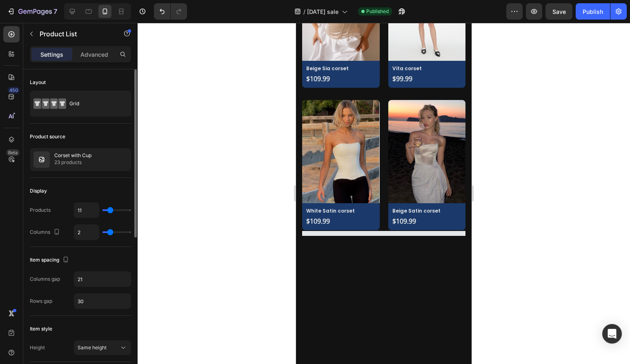
type input "10"
type input "9"
type input "8"
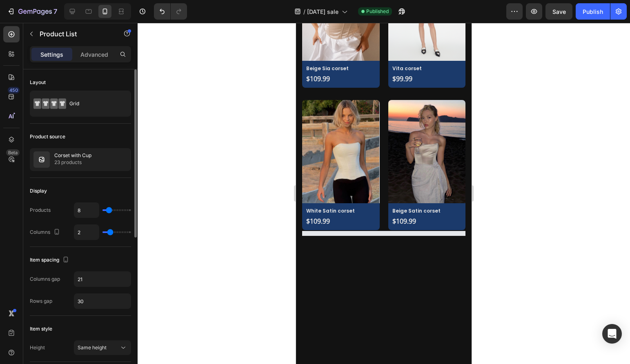
click at [109, 210] on input "range" at bounding box center [116, 210] width 29 height 2
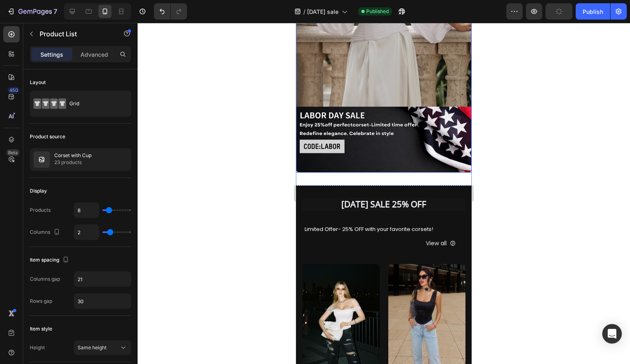
scroll to position [170, 0]
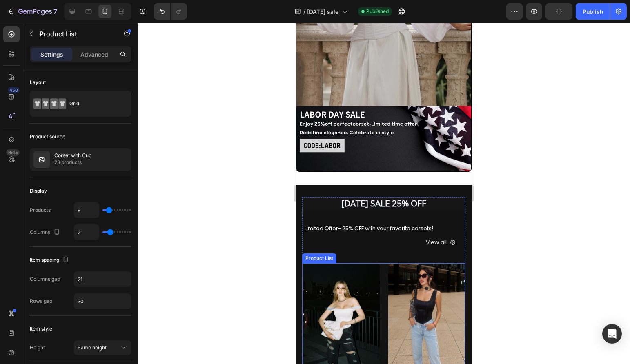
type input "5"
type input "6"
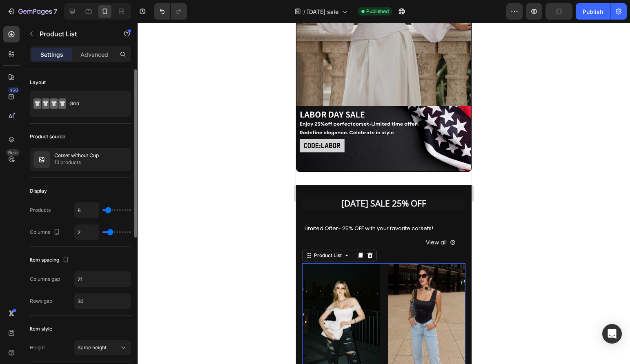
type input "10"
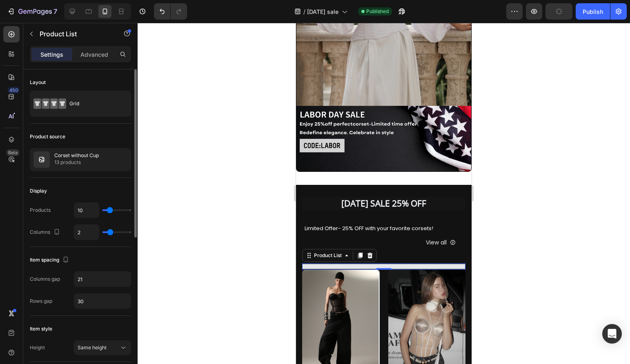
type input "9"
type input "8"
type input "7"
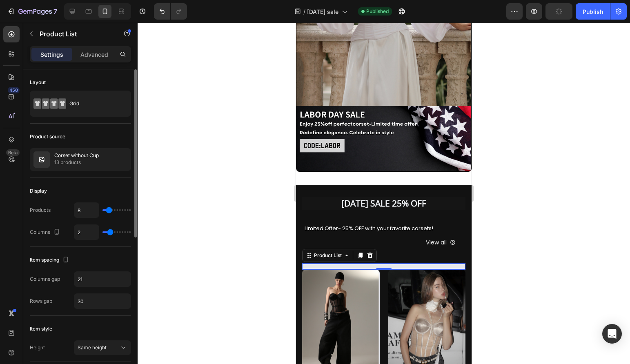
type input "7"
type input "8"
type input "9"
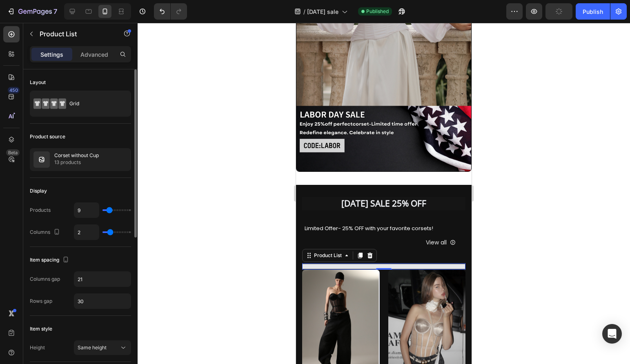
type input "10"
type input "9"
type input "8"
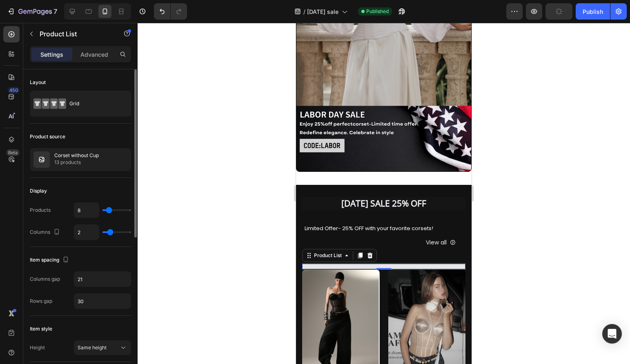
type input "8"
click at [109, 211] on input "range" at bounding box center [116, 210] width 29 height 2
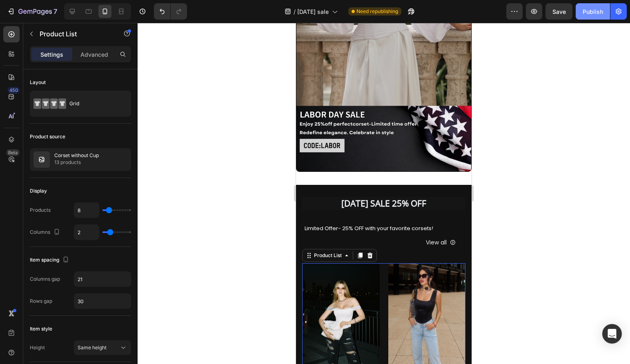
click at [595, 16] on button "Publish" at bounding box center [592, 11] width 34 height 16
click at [597, 15] on div "Publish" at bounding box center [592, 11] width 20 height 9
click at [512, 183] on div at bounding box center [384, 193] width 492 height 341
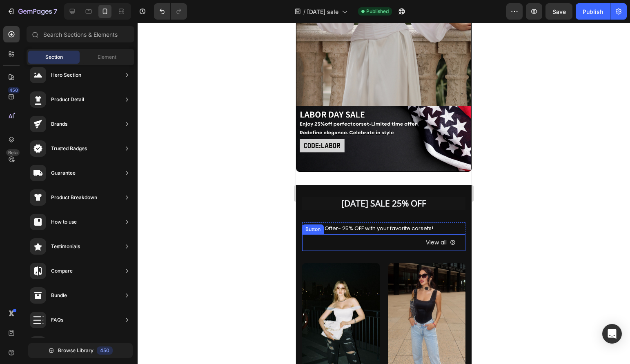
scroll to position [0, 0]
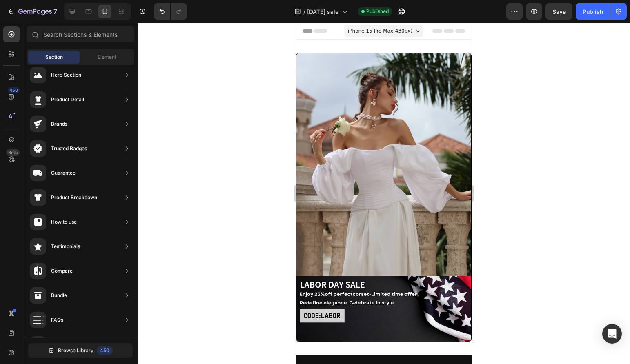
click at [589, 20] on div "7 Version history / [DATE] sale Published Preview Save Publish" at bounding box center [315, 11] width 630 height 23
click at [590, 19] on button "Publish" at bounding box center [592, 11] width 34 height 16
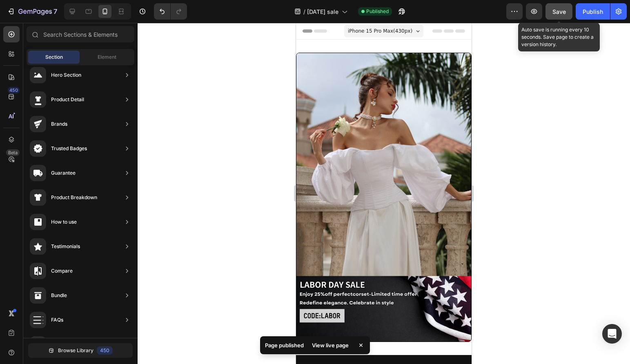
click at [550, 8] on button "Save" at bounding box center [558, 11] width 27 height 16
